Goal: Information Seeking & Learning: Learn about a topic

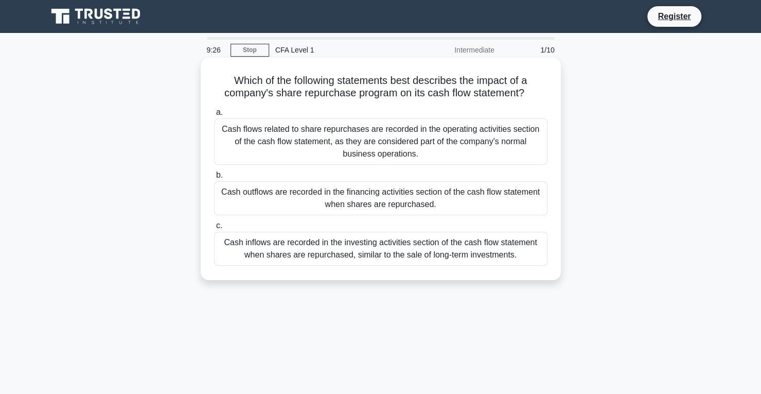
click at [494, 191] on div "Cash outflows are recorded in the financing activities section of the cash flow…" at bounding box center [381, 198] width 334 height 34
click at [214, 179] on input "b. Cash outflows are recorded in the financing activities section of the cash f…" at bounding box center [214, 175] width 0 height 7
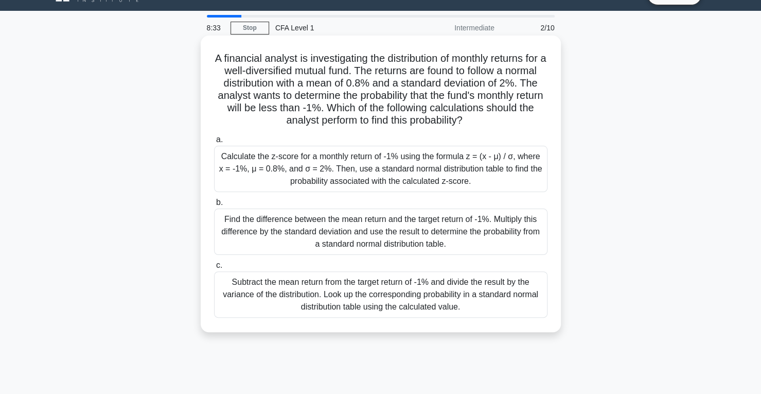
scroll to position [22, 0]
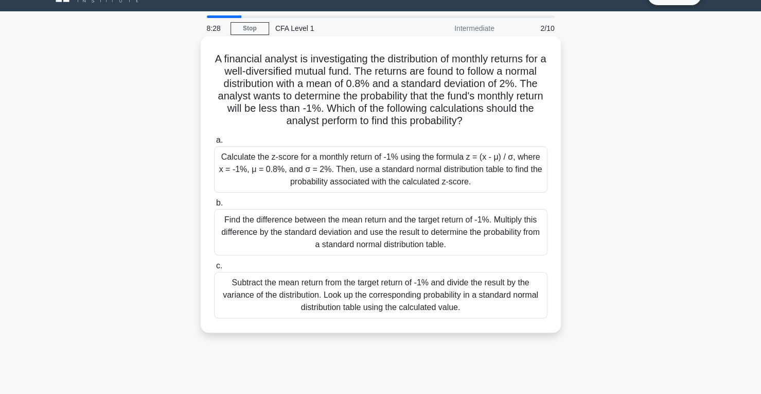
click at [455, 223] on div "Find the difference between the mean return and the target return of -1%. Multi…" at bounding box center [381, 232] width 334 height 46
click at [214, 206] on input "b. Find the difference between the mean return and the target return of -1%. Mu…" at bounding box center [214, 203] width 0 height 7
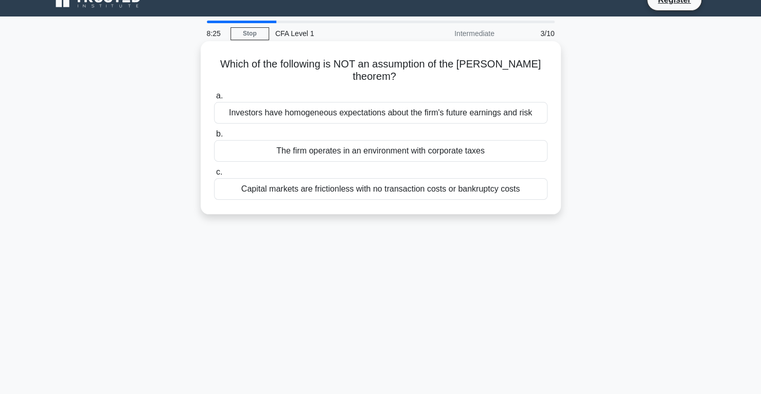
scroll to position [0, 0]
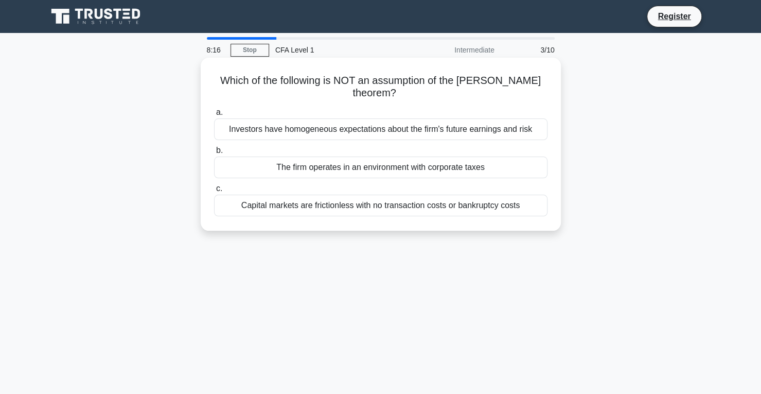
click at [374, 205] on div "Capital markets are frictionless with no transaction costs or bankruptcy costs" at bounding box center [381, 206] width 334 height 22
click at [214, 192] on input "c. Capital markets are frictionless with no transaction costs or bankruptcy cos…" at bounding box center [214, 188] width 0 height 7
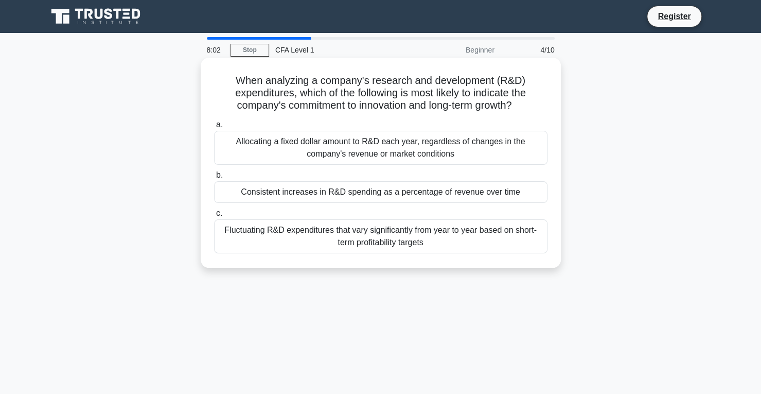
click at [344, 196] on div "Consistent increases in R&D spending as a percentage of revenue over time" at bounding box center [381, 192] width 334 height 22
click at [214, 179] on input "b. Consistent increases in R&D spending as a percentage of revenue over time" at bounding box center [214, 175] width 0 height 7
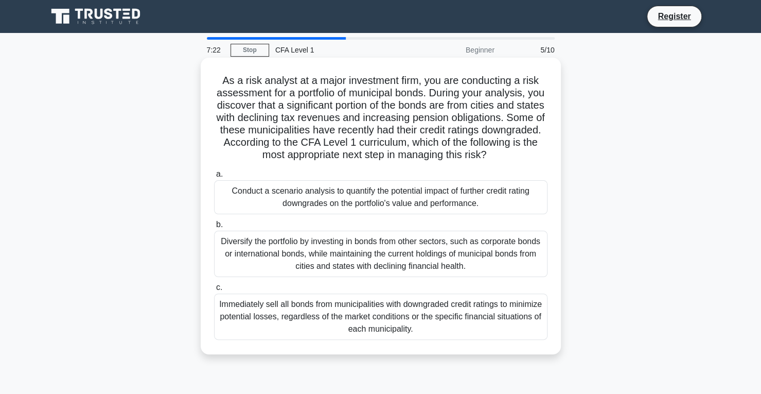
click at [390, 262] on div "Diversify the portfolio by investing in bonds from other sectors, such as corpo…" at bounding box center [381, 254] width 334 height 46
click at [214, 228] on input "b. Diversify the portfolio by investing in bonds from other sectors, such as co…" at bounding box center [214, 224] width 0 height 7
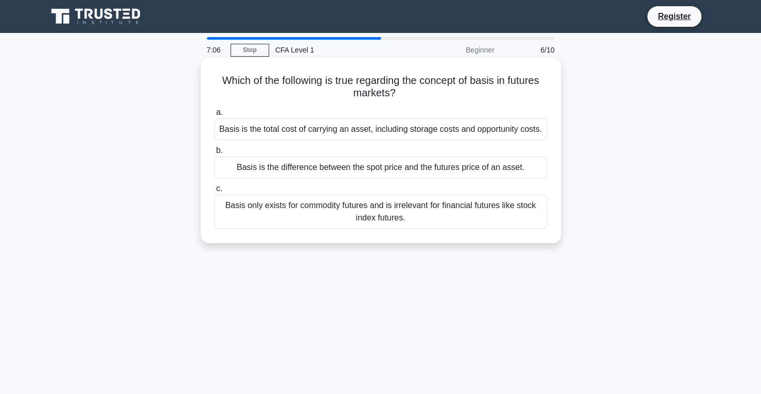
click at [393, 214] on div "Basis only exists for commodity futures and is irrelevant for financial futures…" at bounding box center [381, 212] width 334 height 34
click at [214, 192] on input "c. Basis only exists for commodity futures and is irrelevant for financial futu…" at bounding box center [214, 188] width 0 height 7
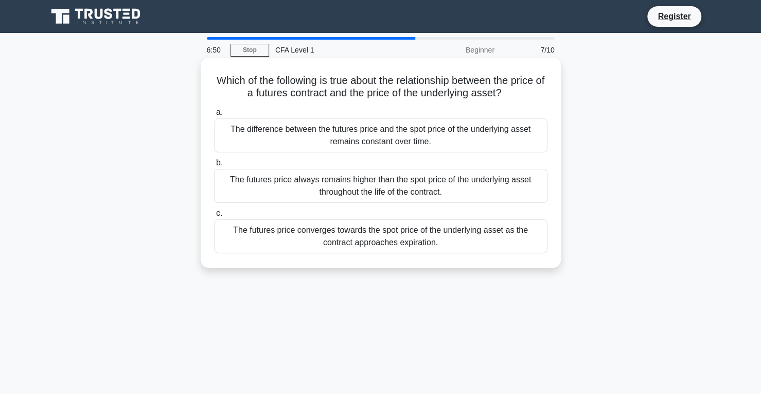
click at [429, 238] on div "The futures price converges towards the spot price of the underlying asset as t…" at bounding box center [381, 236] width 334 height 34
click at [214, 217] on input "c. The futures price converges towards the spot price of the underlying asset a…" at bounding box center [214, 213] width 0 height 7
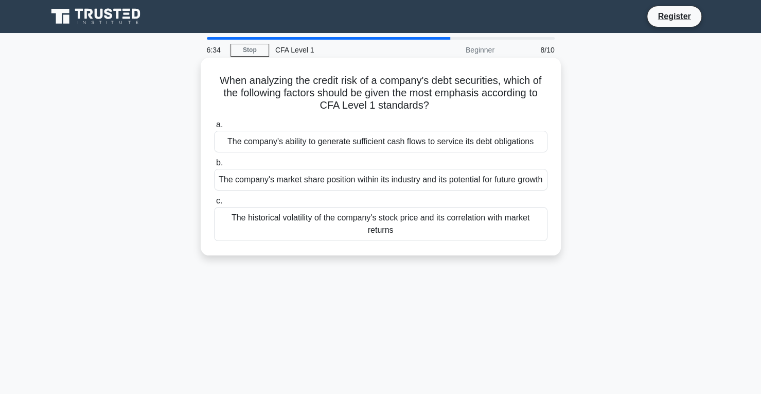
click at [331, 150] on div "The company's ability to generate sufficient cash flows to service its debt obl…" at bounding box center [381, 142] width 334 height 22
click at [214, 128] on input "a. The company's ability to generate sufficient cash flows to service its debt …" at bounding box center [214, 124] width 0 height 7
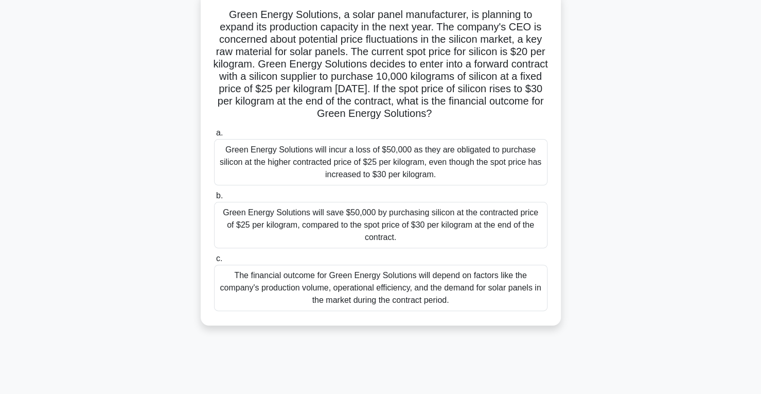
scroll to position [65, 0]
click at [387, 219] on div "Green Energy Solutions will save $50,000 by purchasing silicon at the contracte…" at bounding box center [381, 225] width 334 height 46
click at [214, 200] on input "b. Green Energy Solutions will save $50,000 by purchasing silicon at the contra…" at bounding box center [214, 196] width 0 height 7
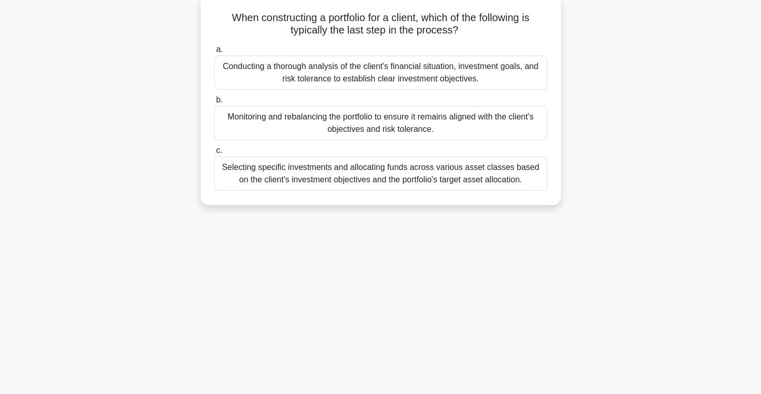
scroll to position [0, 0]
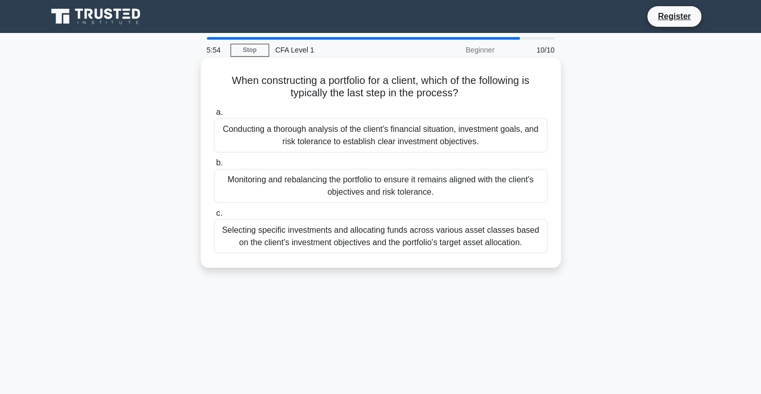
click at [370, 194] on div "Monitoring and rebalancing the portfolio to ensure it remains aligned with the …" at bounding box center [381, 186] width 334 height 34
click at [214, 166] on input "b. Monitoring and rebalancing the portfolio to ensure it remains aligned with t…" at bounding box center [214, 163] width 0 height 7
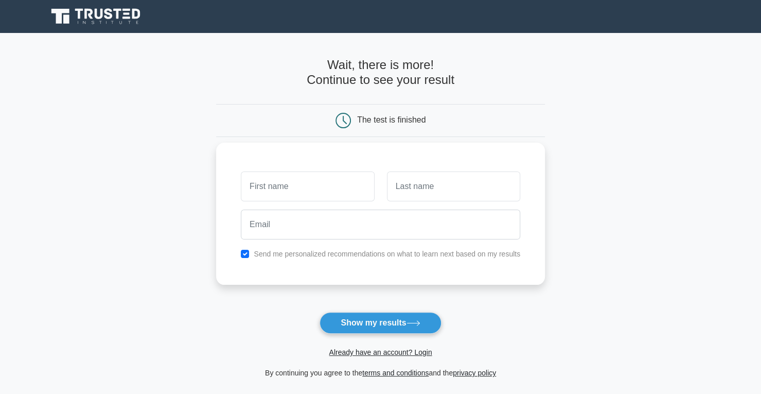
click at [338, 183] on input "text" at bounding box center [307, 186] width 133 height 30
click at [300, 184] on input "text" at bounding box center [307, 186] width 133 height 30
type input "bob"
click at [447, 189] on input "text" at bounding box center [453, 186] width 133 height 30
type input "bonzo"
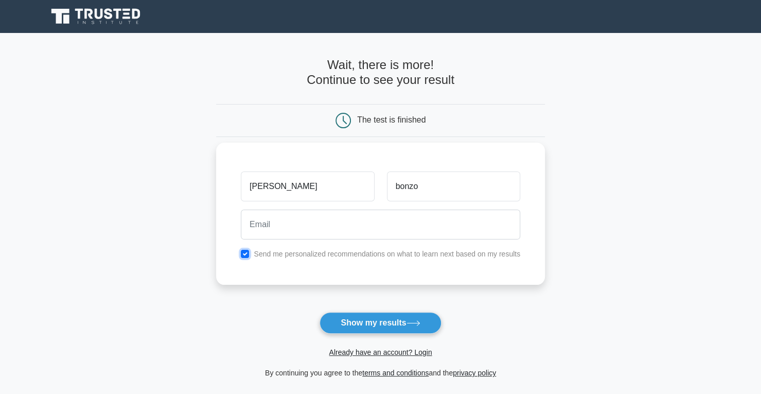
click at [243, 252] on input "checkbox" at bounding box center [245, 254] width 8 height 8
checkbox input "false"
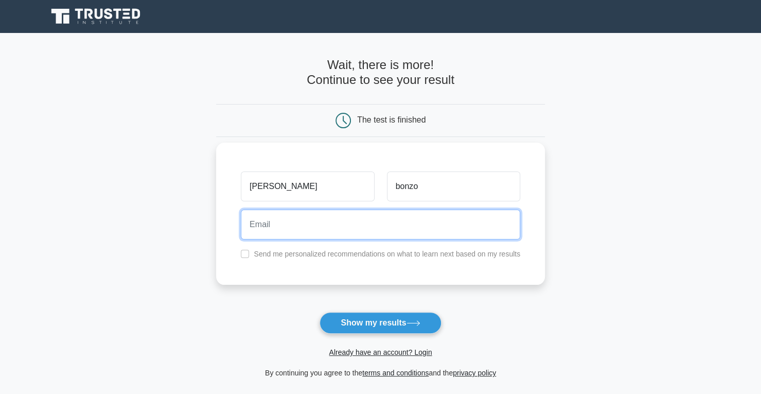
click at [282, 230] on input "email" at bounding box center [380, 224] width 279 height 30
type input "graysonlane@yahoo.com"
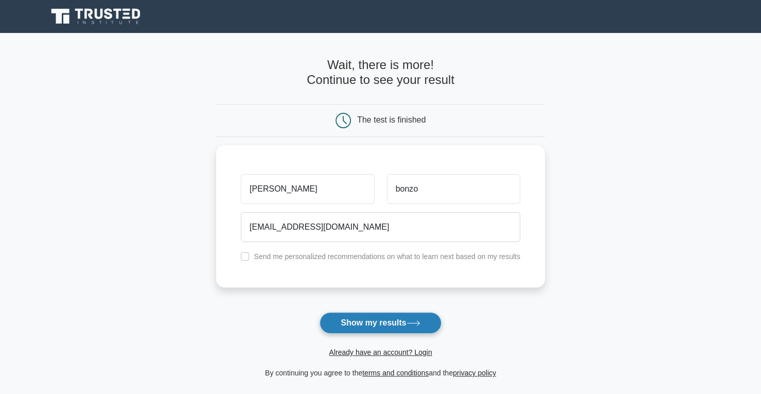
click at [349, 313] on button "Show my results" at bounding box center [380, 323] width 121 height 22
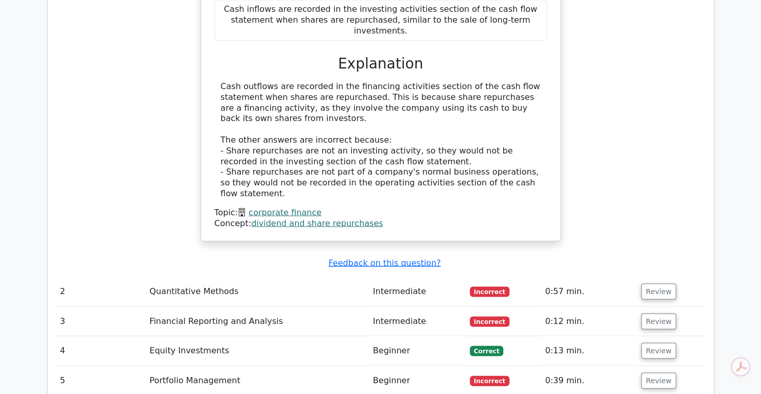
scroll to position [1068, 0]
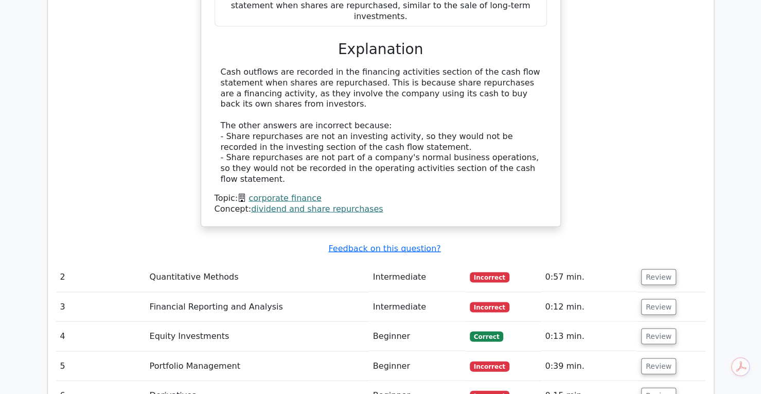
click at [312, 262] on td "Quantitative Methods" at bounding box center [257, 276] width 223 height 29
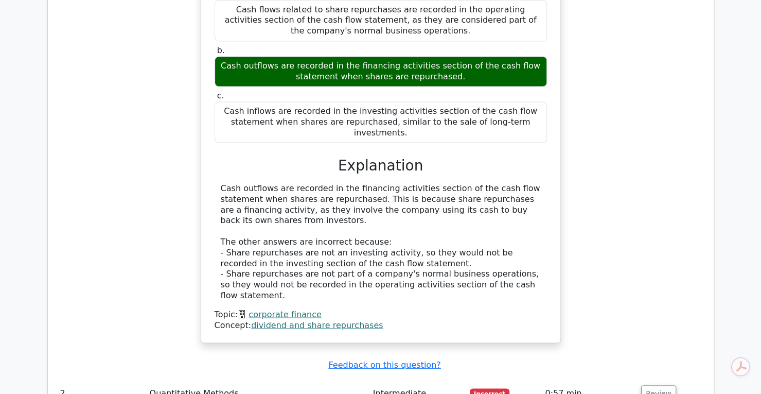
scroll to position [956, 0]
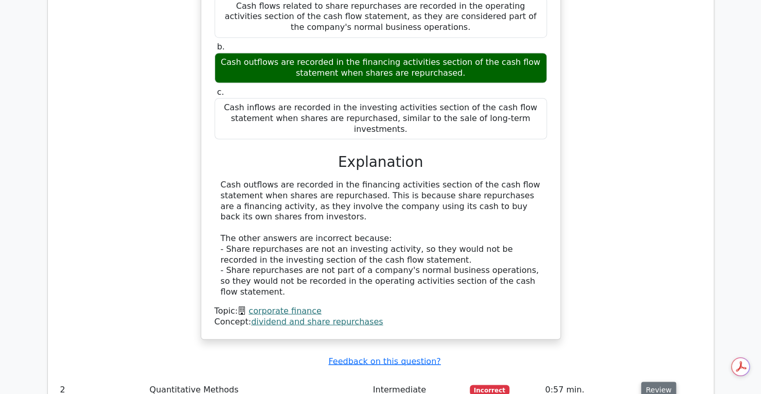
click at [647, 381] on button "Review" at bounding box center [658, 389] width 35 height 16
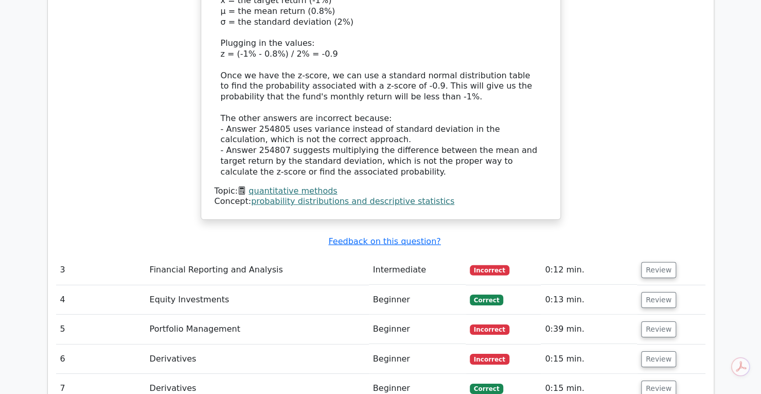
scroll to position [1728, 0]
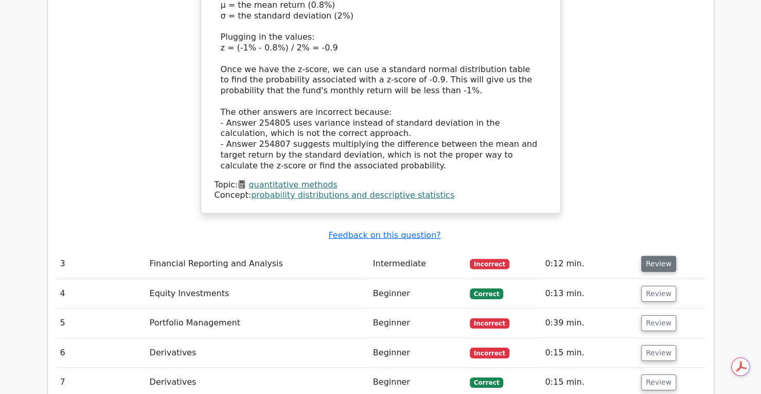
click at [653, 256] on button "Review" at bounding box center [658, 264] width 35 height 16
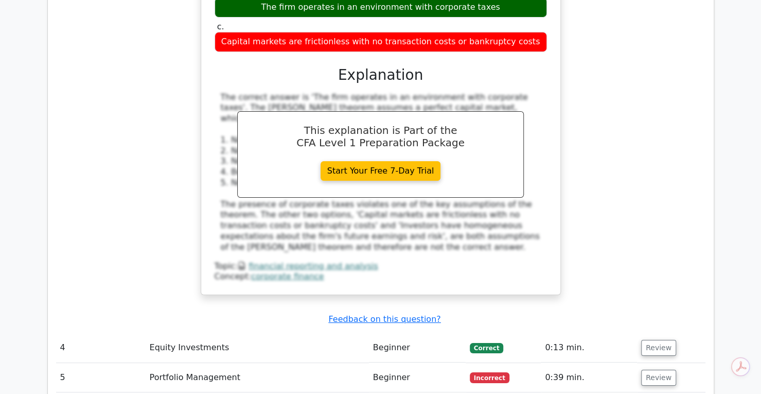
scroll to position [2130, 0]
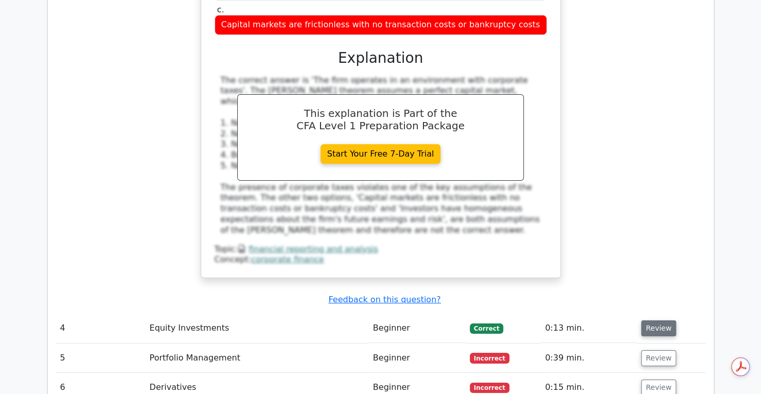
click at [658, 320] on button "Review" at bounding box center [658, 328] width 35 height 16
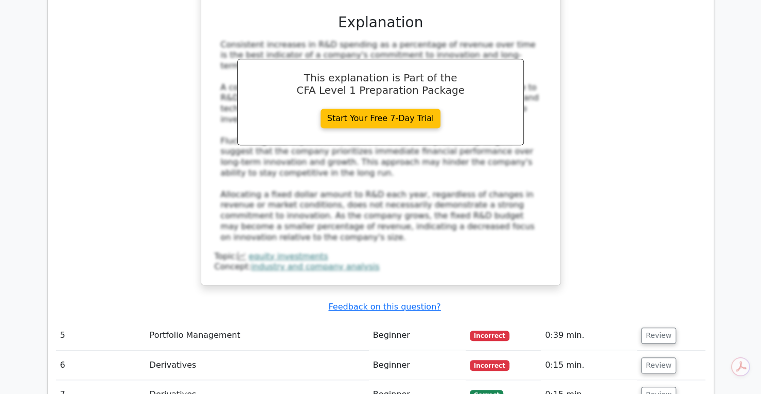
scroll to position [2665, 0]
